Goal: Browse casually

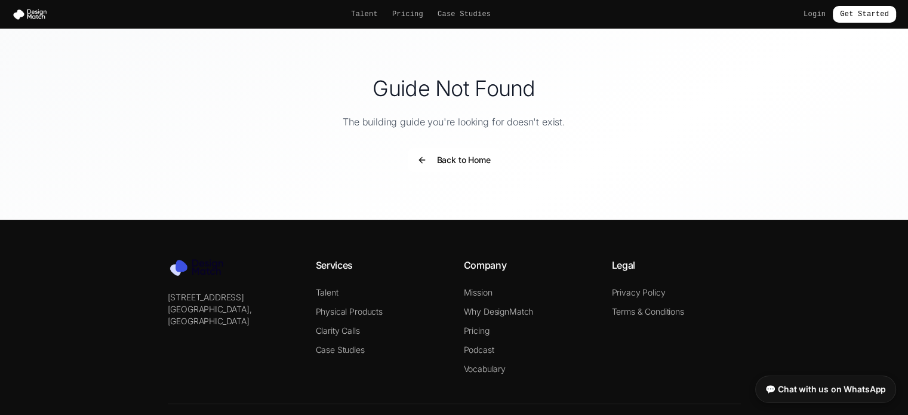
click at [446, 143] on div "Guide Not Found The building guide you're looking for doesn't exist. Back to Ho…" at bounding box center [454, 124] width 836 height 191
click at [462, 159] on button "Back to Home" at bounding box center [454, 160] width 92 height 24
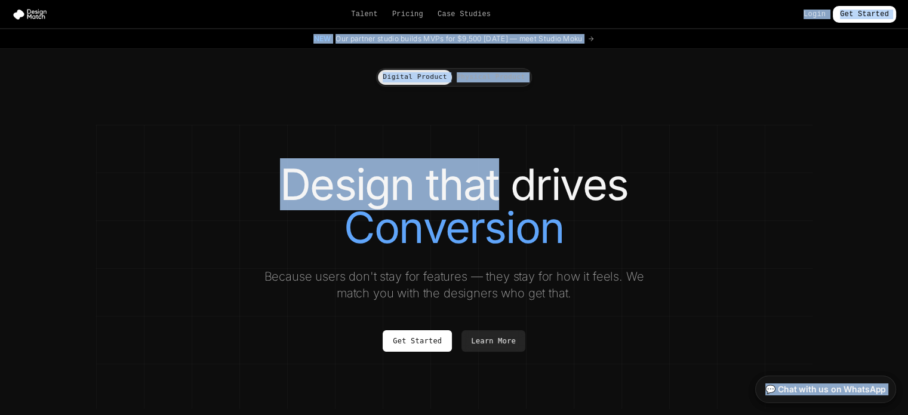
drag, startPoint x: 462, startPoint y: 159, endPoint x: 545, endPoint y: -4, distance: 182.4
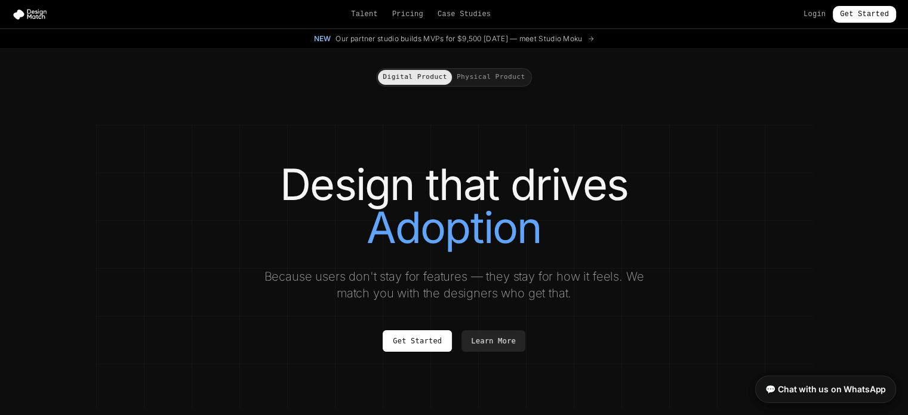
click at [642, 144] on section "Design that drives Adoption Because users don't stay for features — they stay f…" at bounding box center [454, 267] width 717 height 284
